Goal: Task Accomplishment & Management: Manage account settings

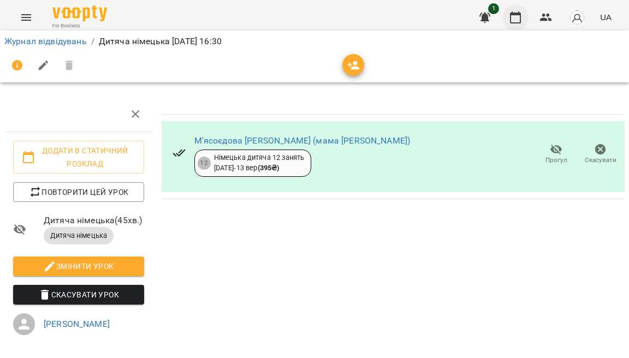
click at [525, 15] on button "button" at bounding box center [515, 17] width 26 height 26
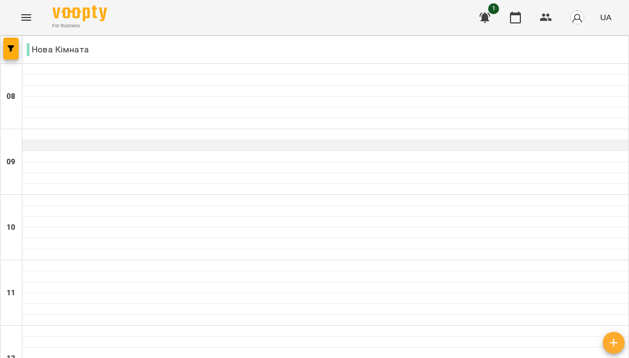
scroll to position [93, 0]
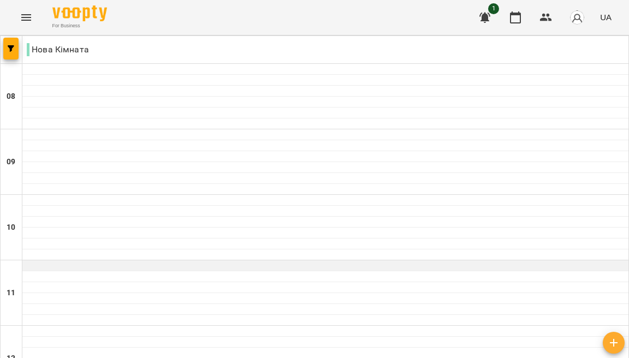
click at [414, 260] on div at bounding box center [325, 265] width 606 height 11
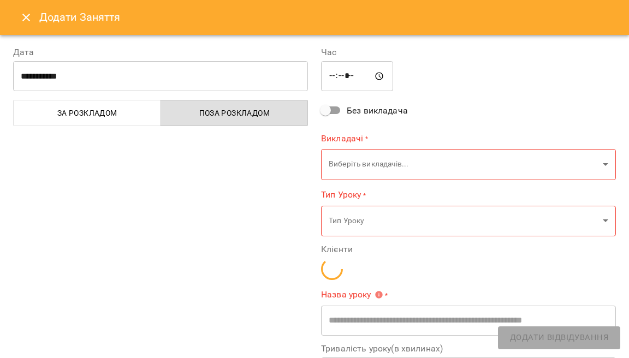
type input "**********"
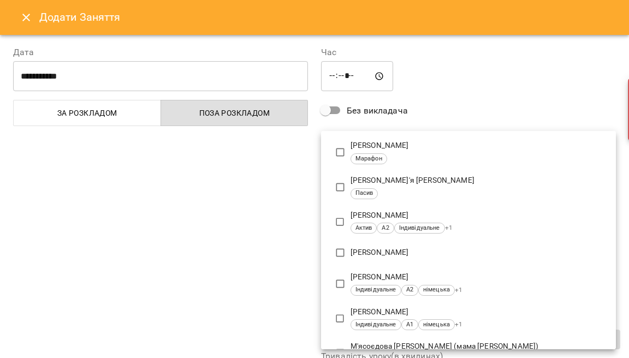
scroll to position [489, 0]
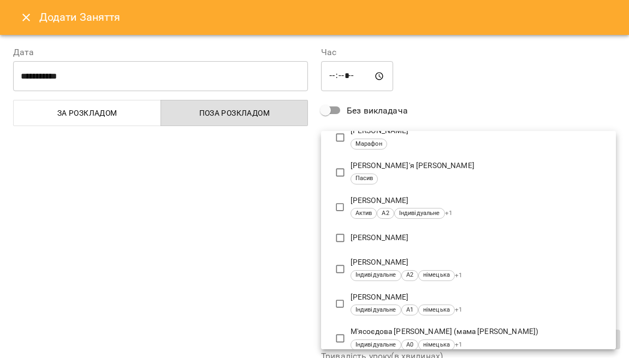
click at [418, 195] on p "Клімова Юлія" at bounding box center [478, 200] width 256 height 11
type input "**********"
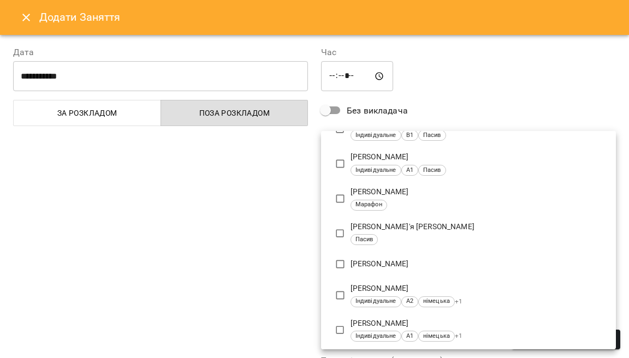
click at [242, 250] on div at bounding box center [314, 179] width 629 height 358
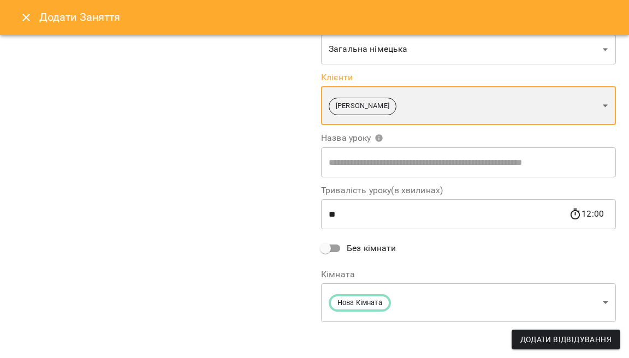
scroll to position [170, 0]
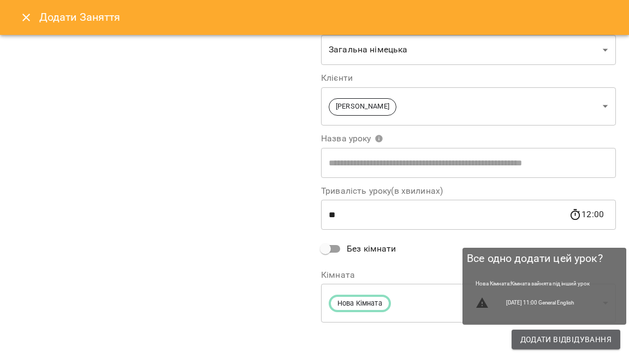
click at [545, 338] on span "Додати Відвідування" at bounding box center [565, 339] width 91 height 13
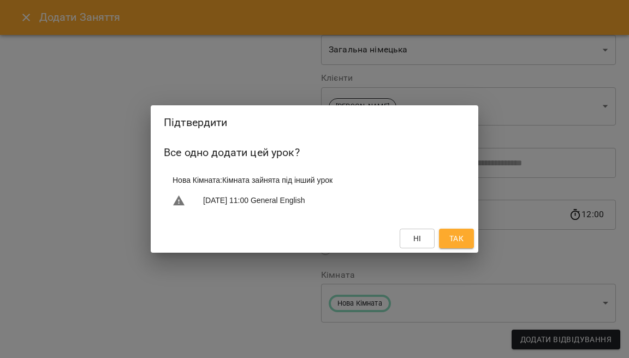
click at [461, 237] on span "Так" at bounding box center [456, 238] width 14 height 13
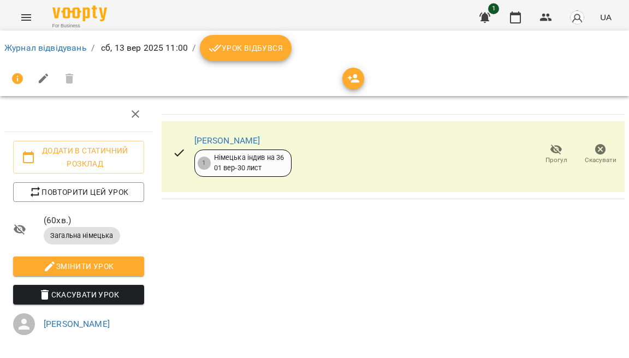
click at [282, 46] on button "Урок відбувся" at bounding box center [246, 48] width 92 height 26
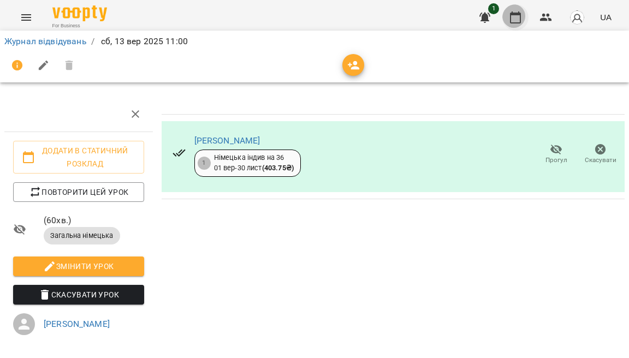
click at [525, 18] on button "button" at bounding box center [515, 17] width 26 height 26
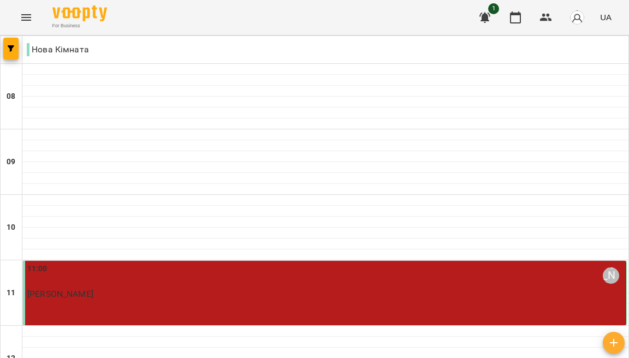
scroll to position [58, 0]
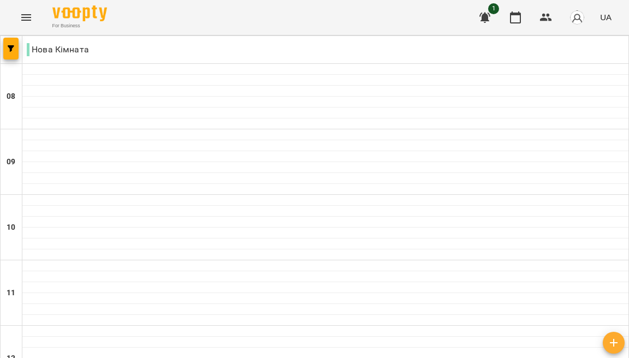
scroll to position [102, 0]
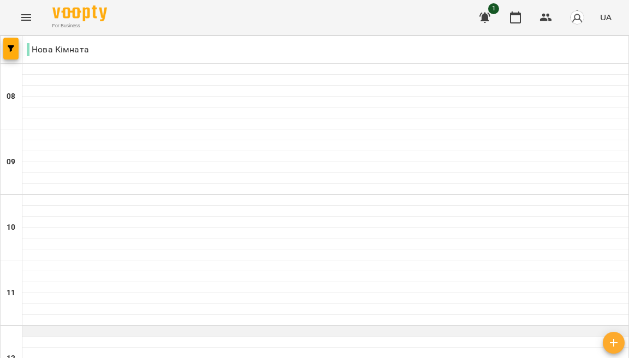
click at [236, 326] on div at bounding box center [325, 331] width 606 height 11
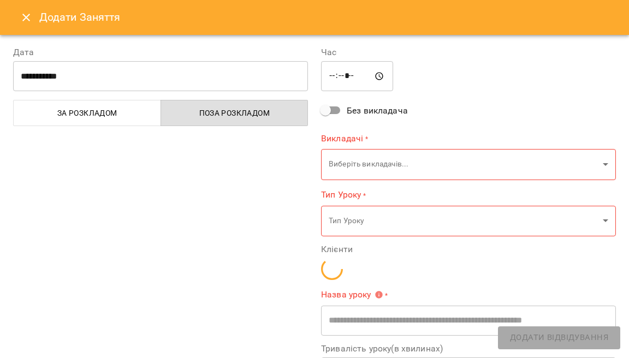
type input "**********"
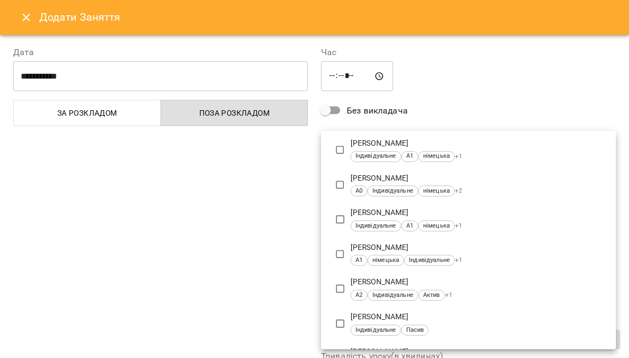
scroll to position [132, 0]
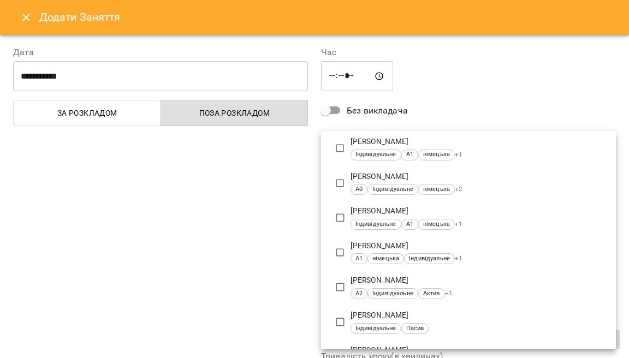
click at [401, 275] on p "[PERSON_NAME]" at bounding box center [478, 280] width 256 height 11
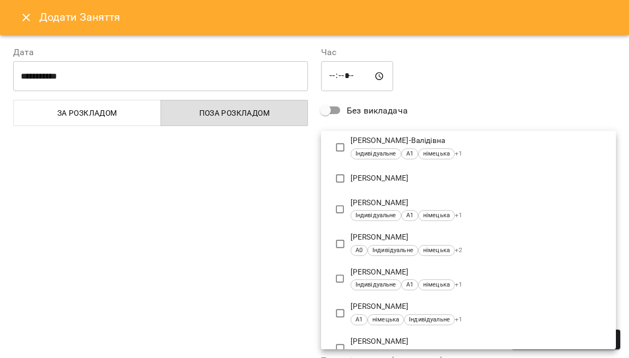
type input "**********"
click at [202, 268] on div at bounding box center [314, 179] width 629 height 358
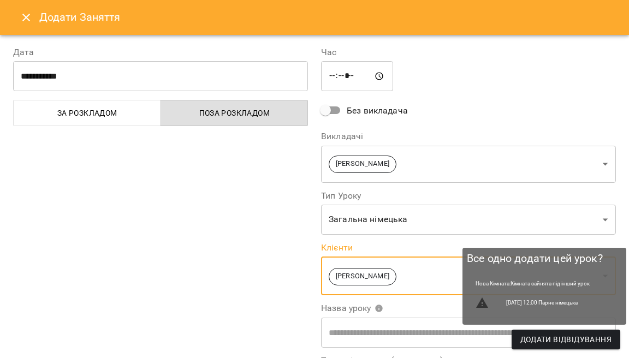
click at [556, 336] on span "Додати Відвідування" at bounding box center [565, 339] width 91 height 13
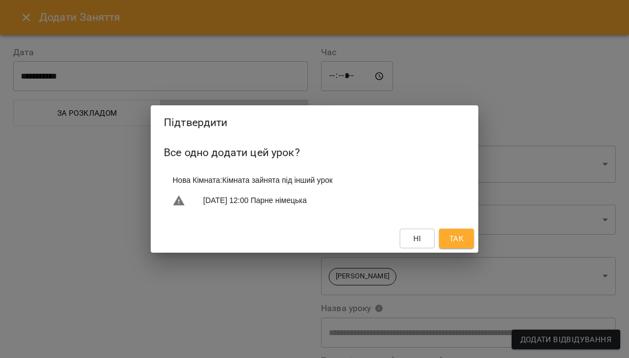
click at [455, 240] on span "Так" at bounding box center [456, 238] width 14 height 13
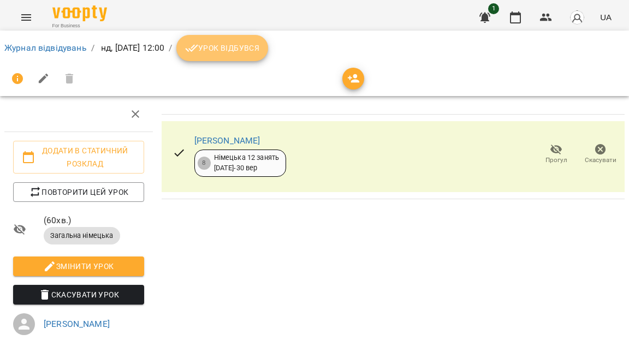
click at [259, 44] on span "Урок відбувся" at bounding box center [222, 47] width 74 height 13
